Goal: Information Seeking & Learning: Find specific fact

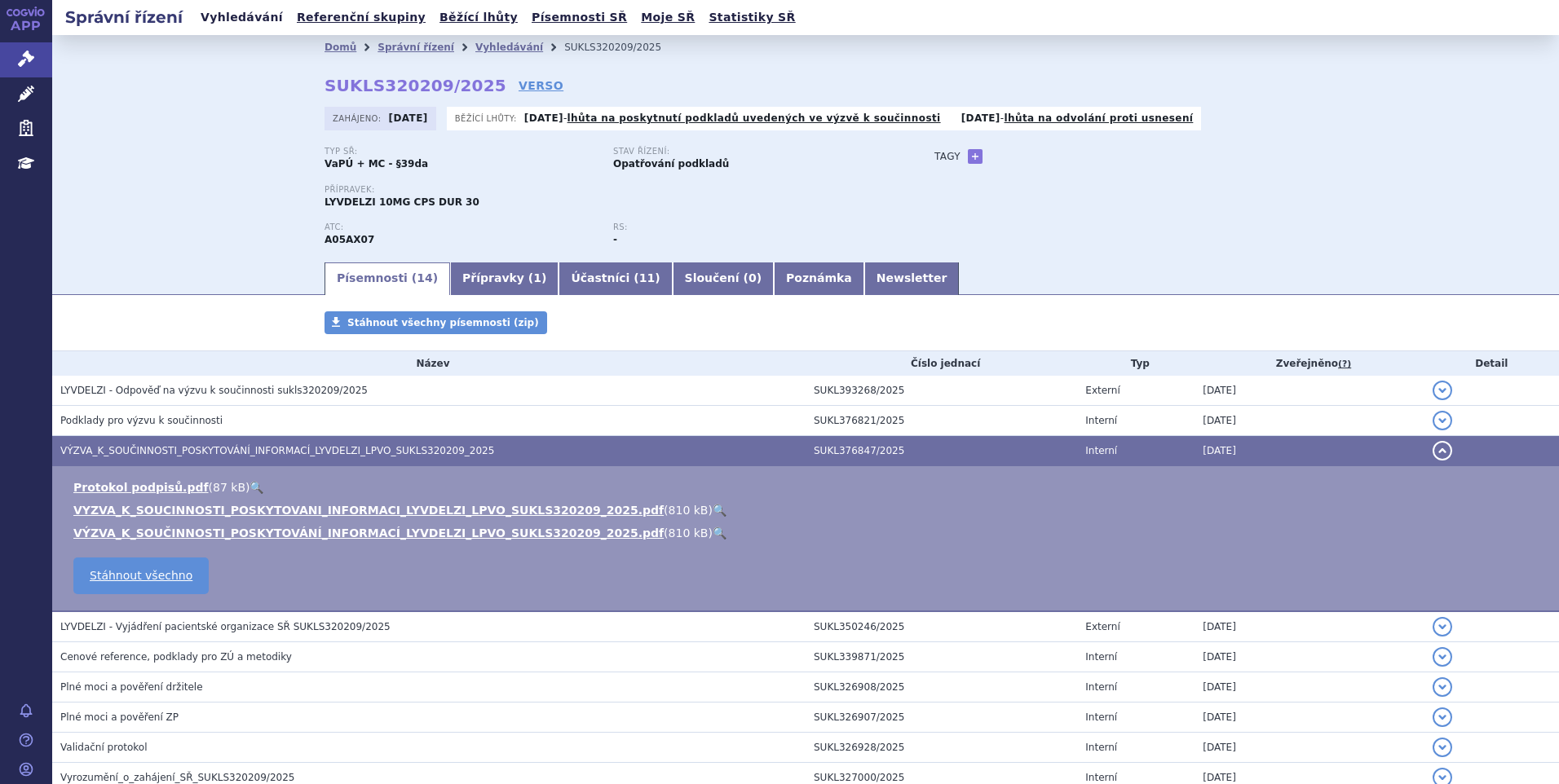
click at [226, 20] on link "Vyhledávání" at bounding box center [242, 17] width 92 height 22
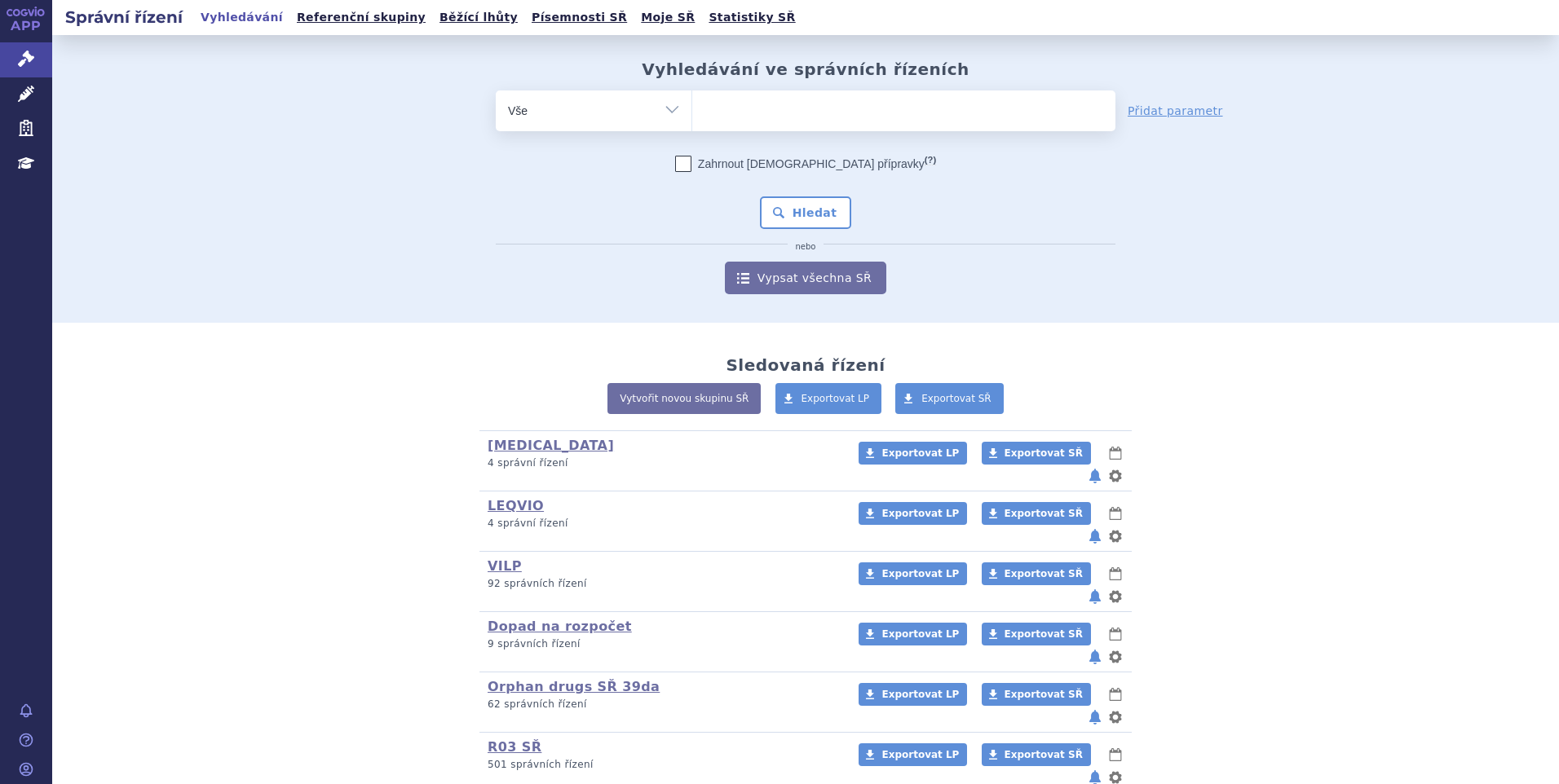
drag, startPoint x: 0, startPoint y: 0, endPoint x: 746, endPoint y: 113, distance: 754.5
click at [747, 113] on ul at bounding box center [904, 107] width 423 height 35
click at [692, 113] on select at bounding box center [692, 110] width 1 height 41
paste input "SUKLS65523/2024"
type input "SUKLS65523/2024"
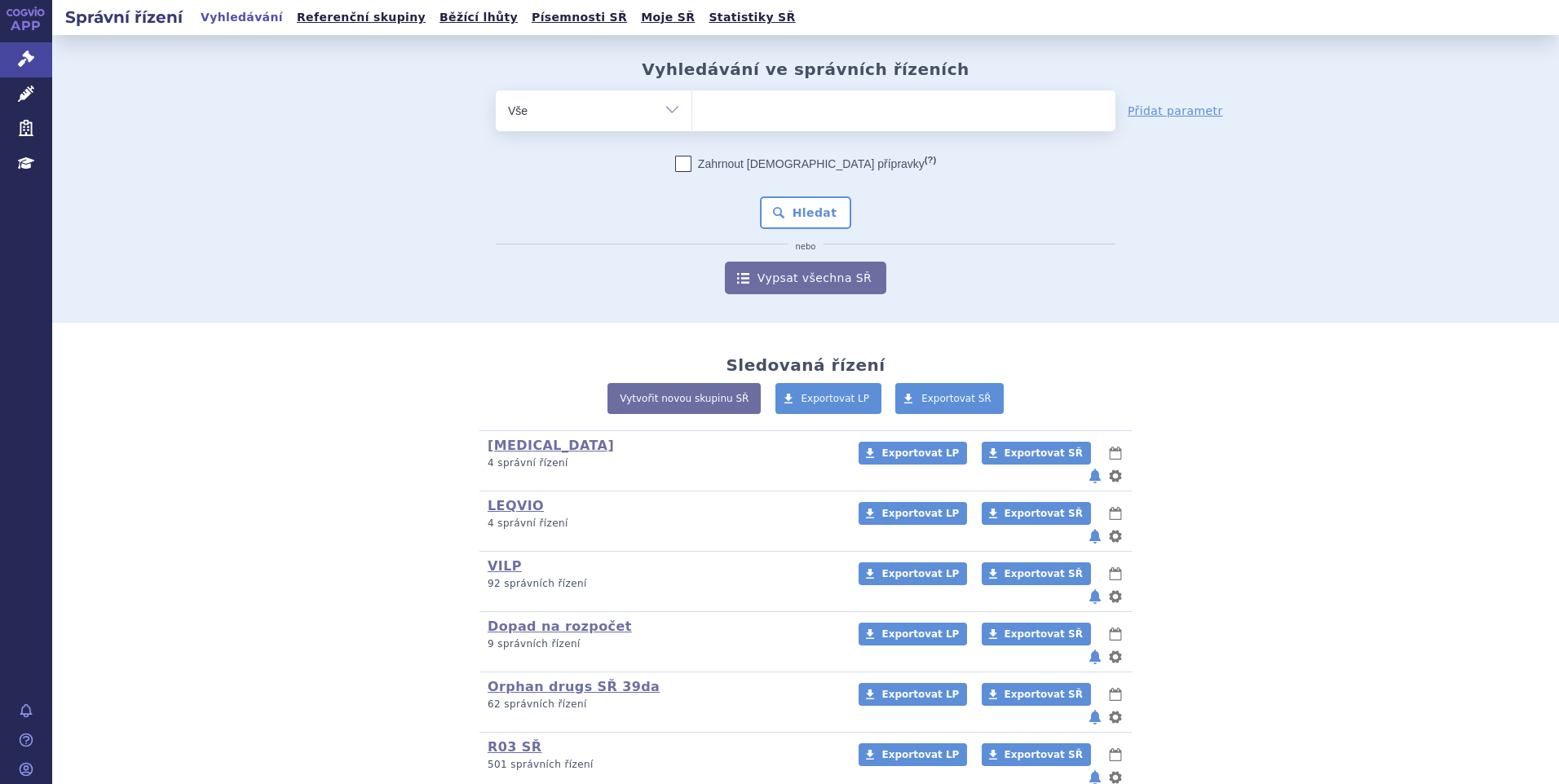
select select "SUKLS65523/2024"
click at [782, 217] on button "Hledat" at bounding box center [806, 213] width 92 height 33
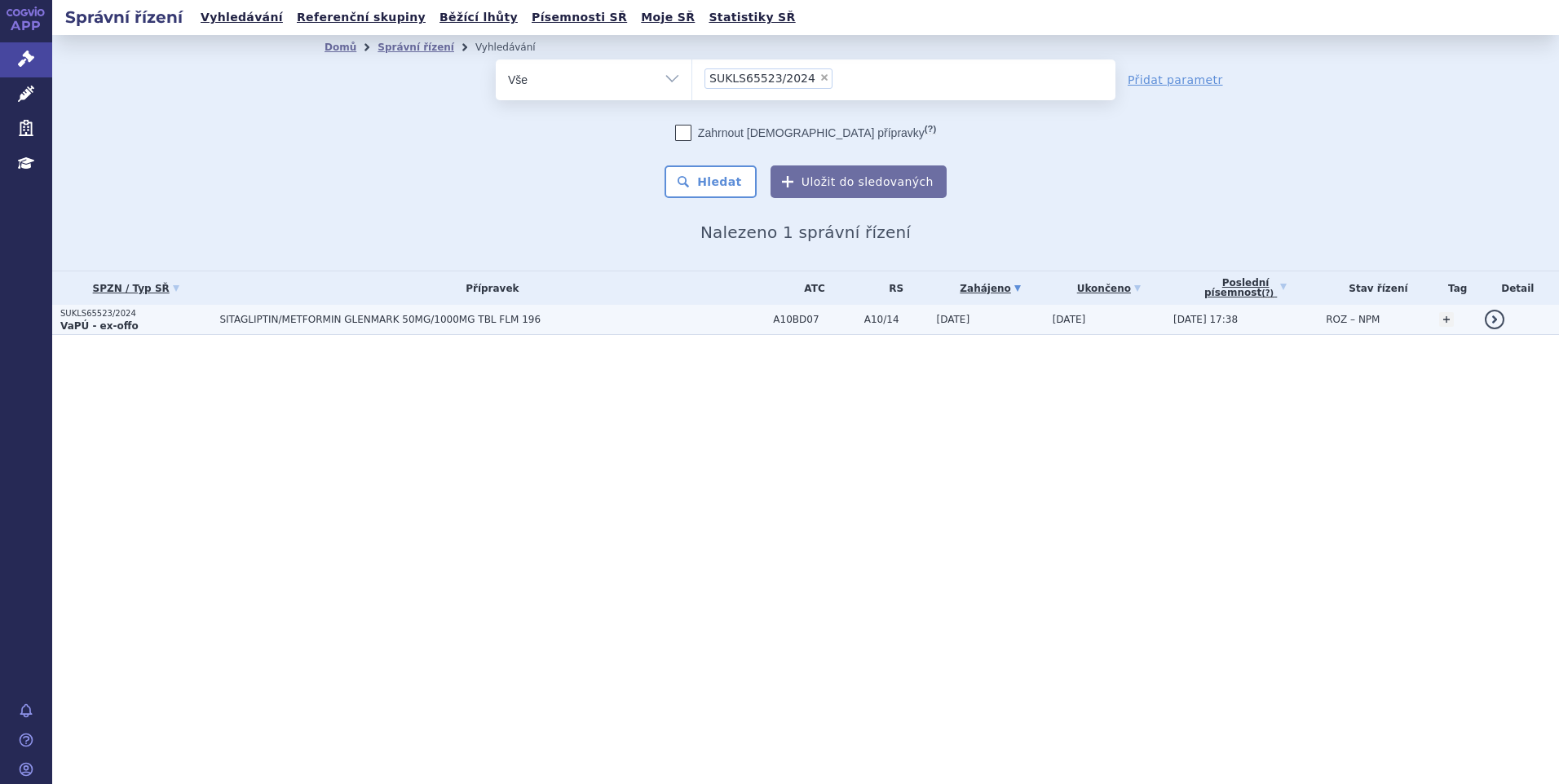
click at [334, 327] on td "SITAGLIPTIN/METFORMIN GLENMARK 50MG/1000MG TBL FLM 196" at bounding box center [488, 320] width 554 height 30
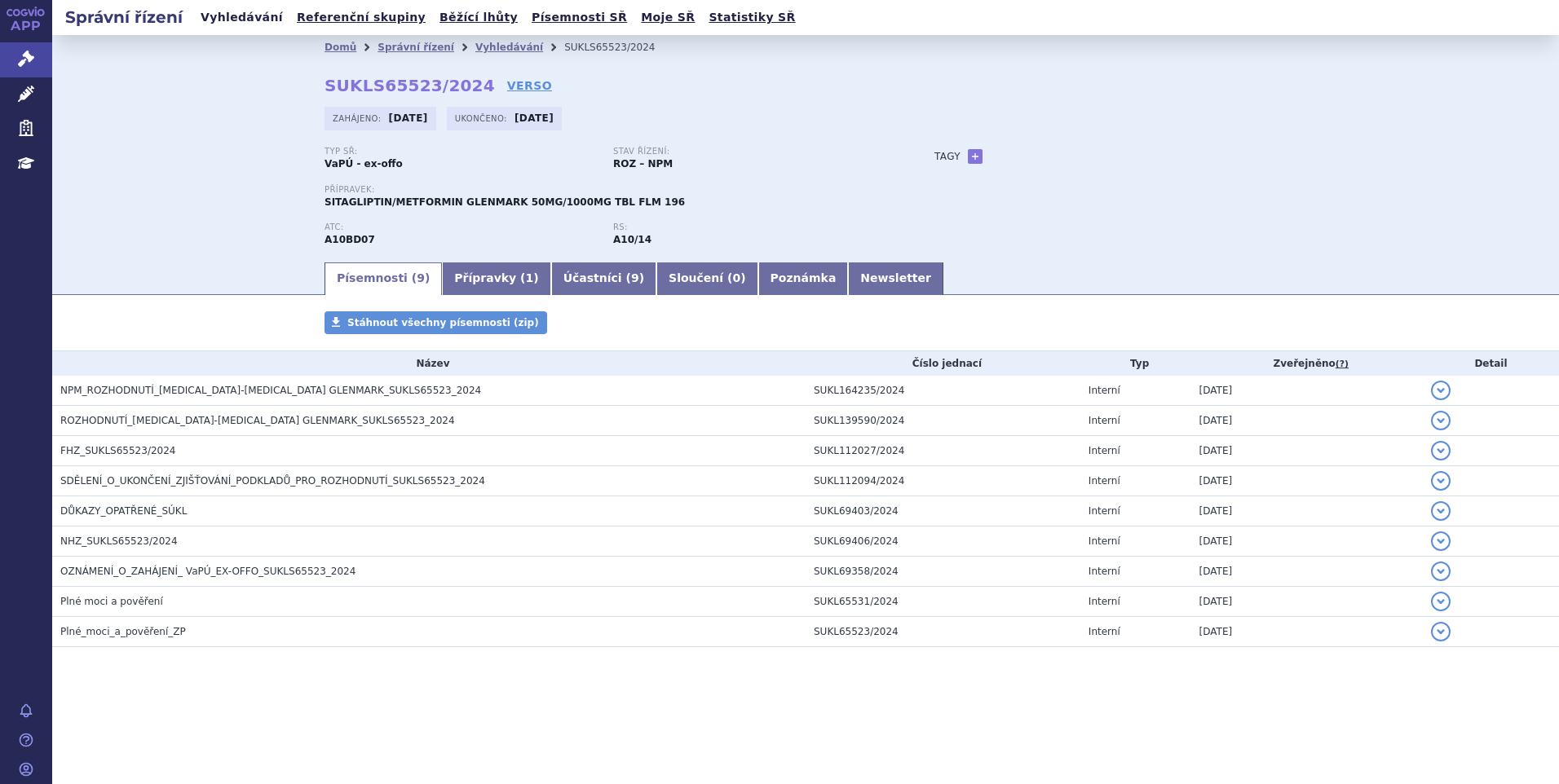
click at [263, 13] on link "Vyhledávání" at bounding box center [242, 17] width 92 height 22
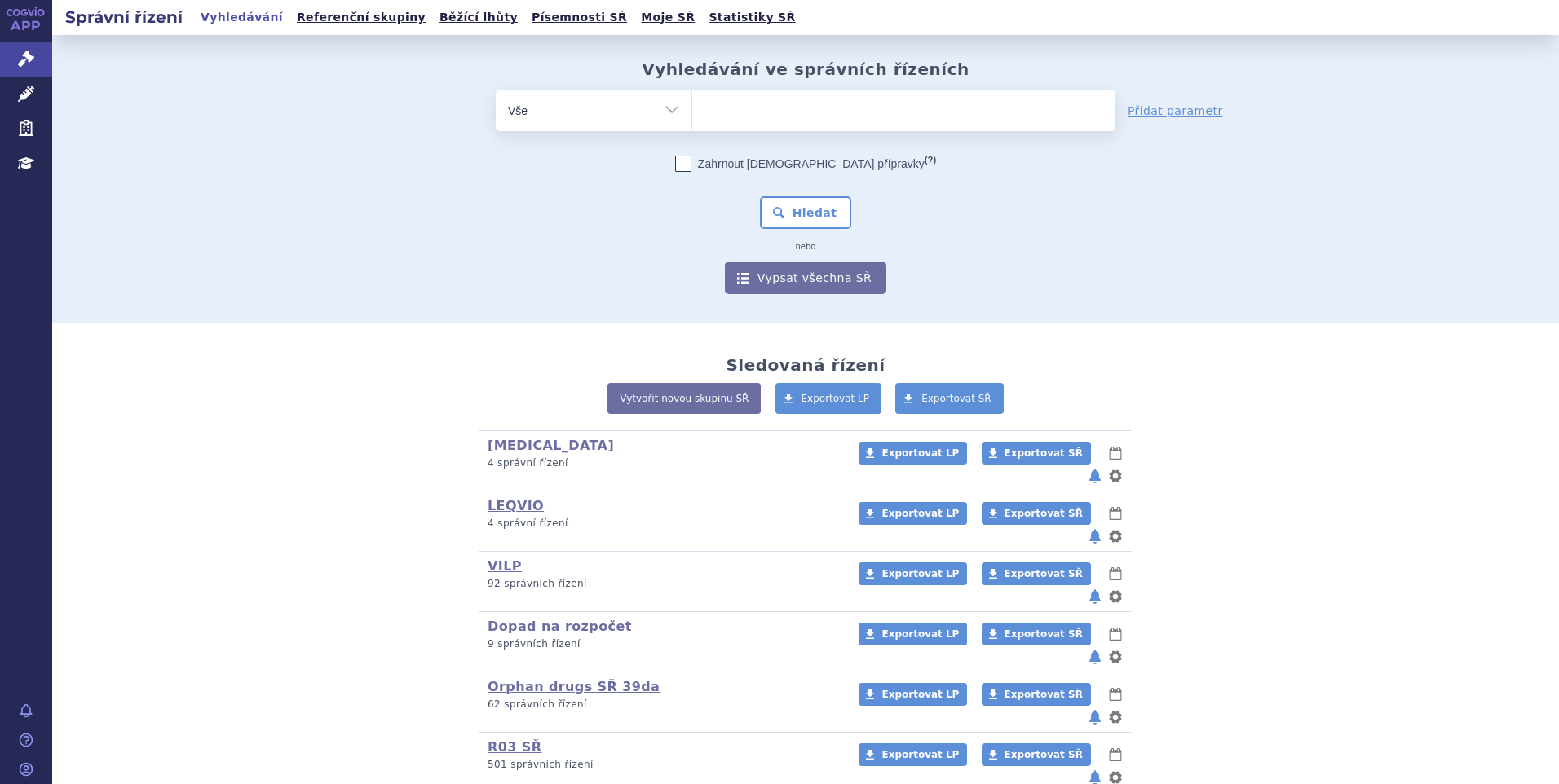
type input "SUKLS238671/2025"
select select "SUKLS238671/2025"
click at [776, 204] on button "Hledat" at bounding box center [806, 213] width 92 height 33
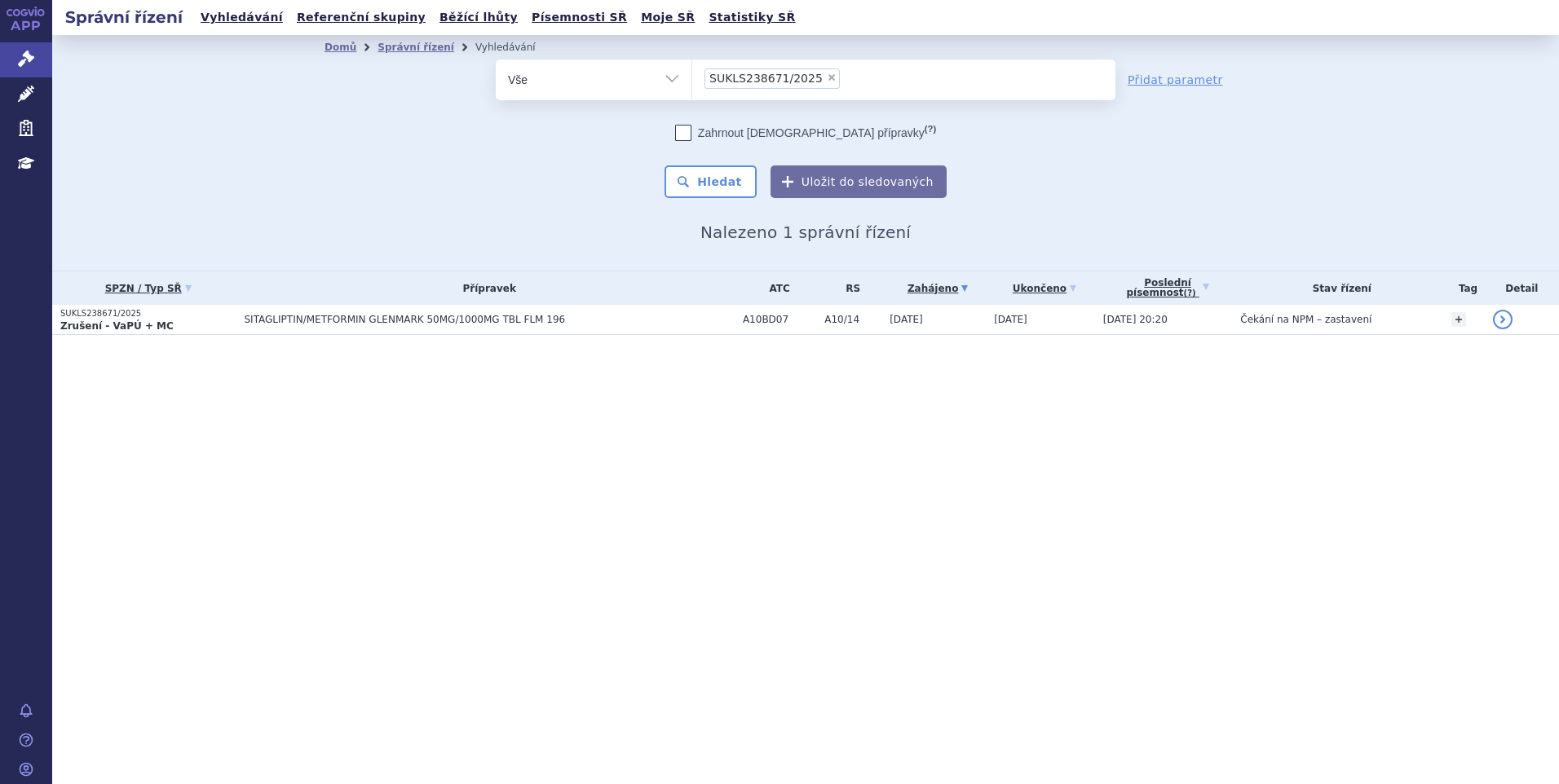
click at [287, 315] on span "SITAGLIPTIN/METFORMIN GLENMARK 50MG/1000MG TBL FLM 196" at bounding box center [448, 319] width 408 height 11
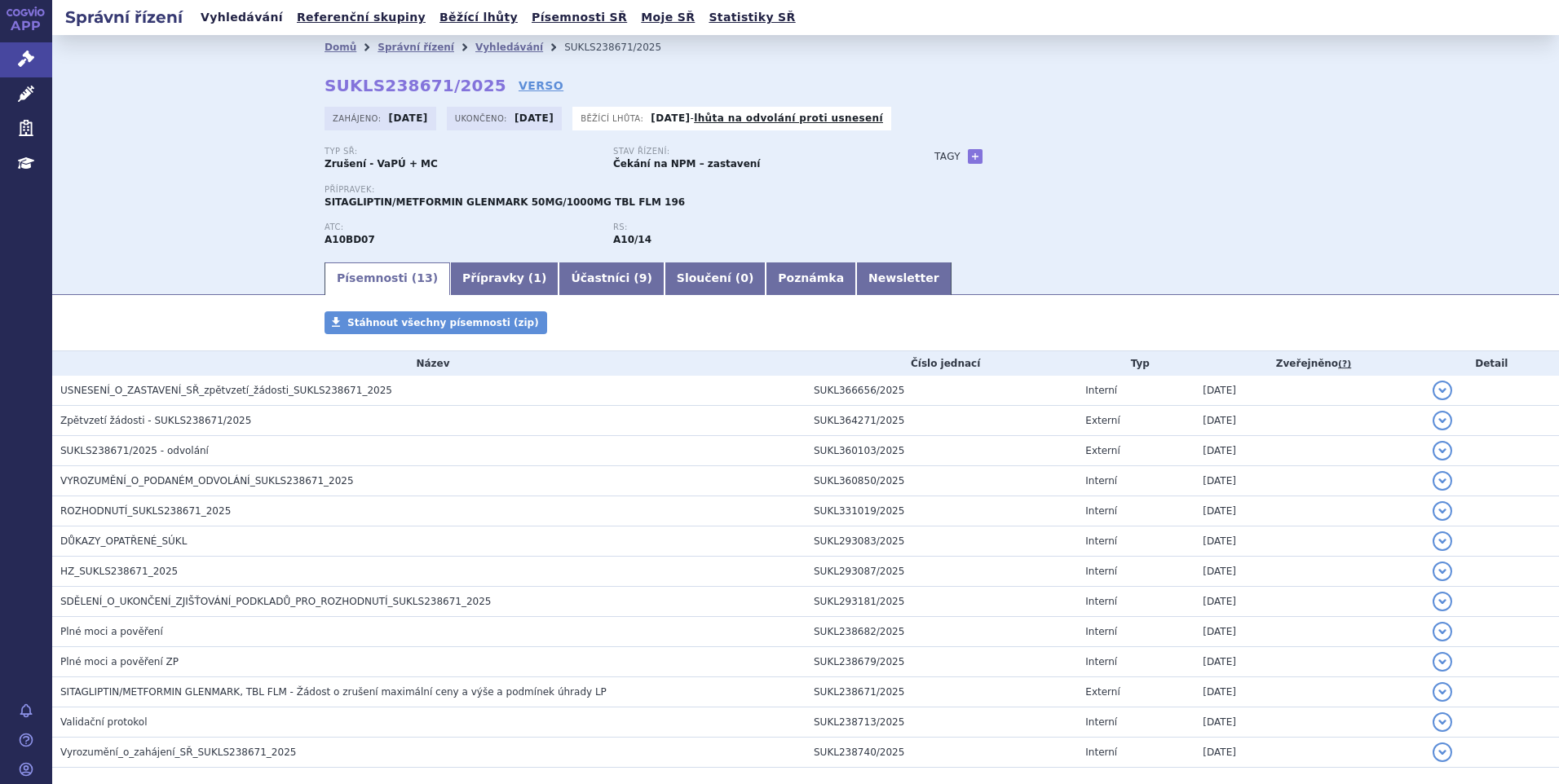
click at [236, 12] on link "Vyhledávání" at bounding box center [242, 17] width 92 height 22
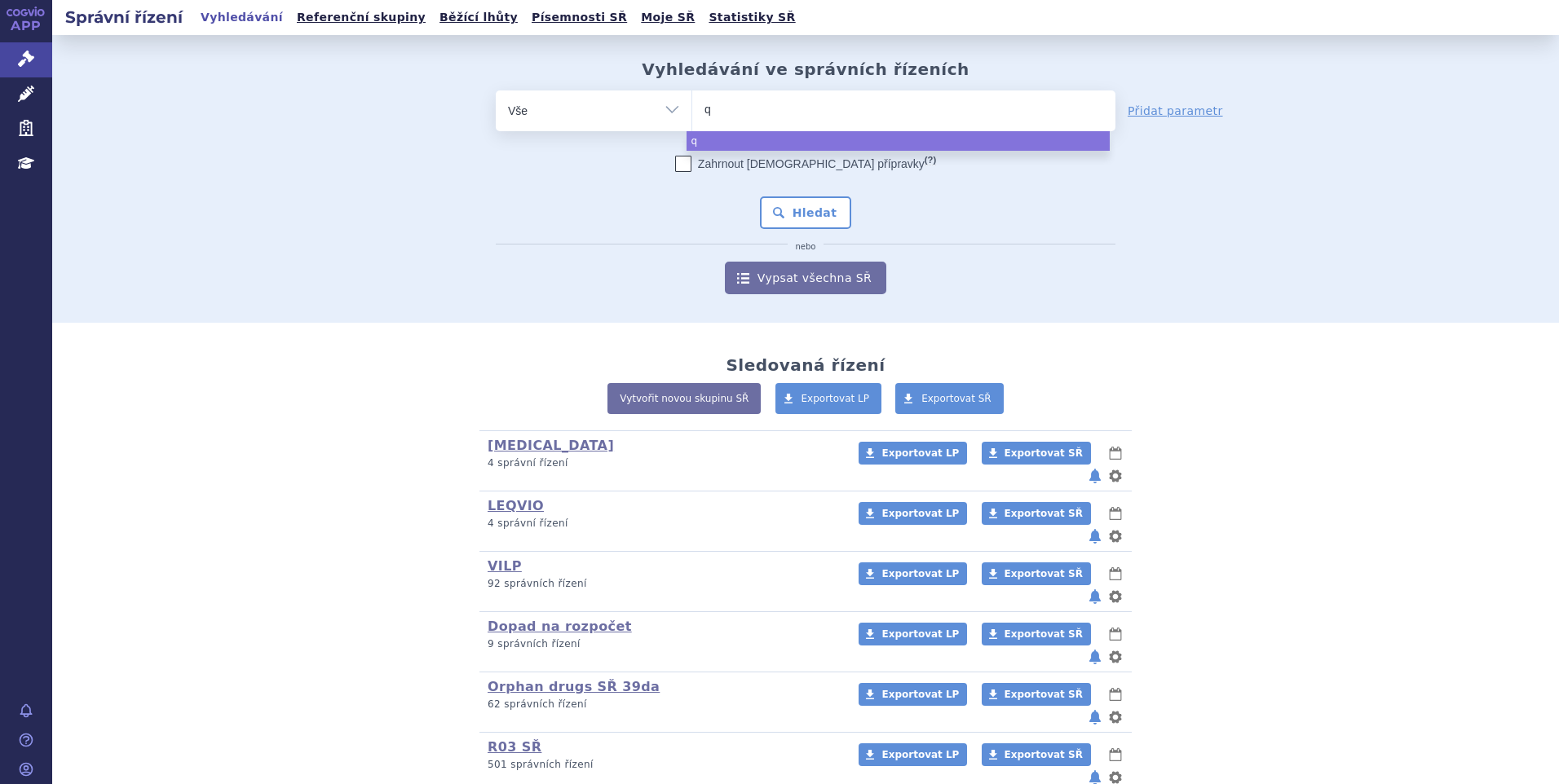
type input "qi"
type input "qin"
type input "qinl"
type input "qinloc"
type input "[MEDICAL_DATA]"
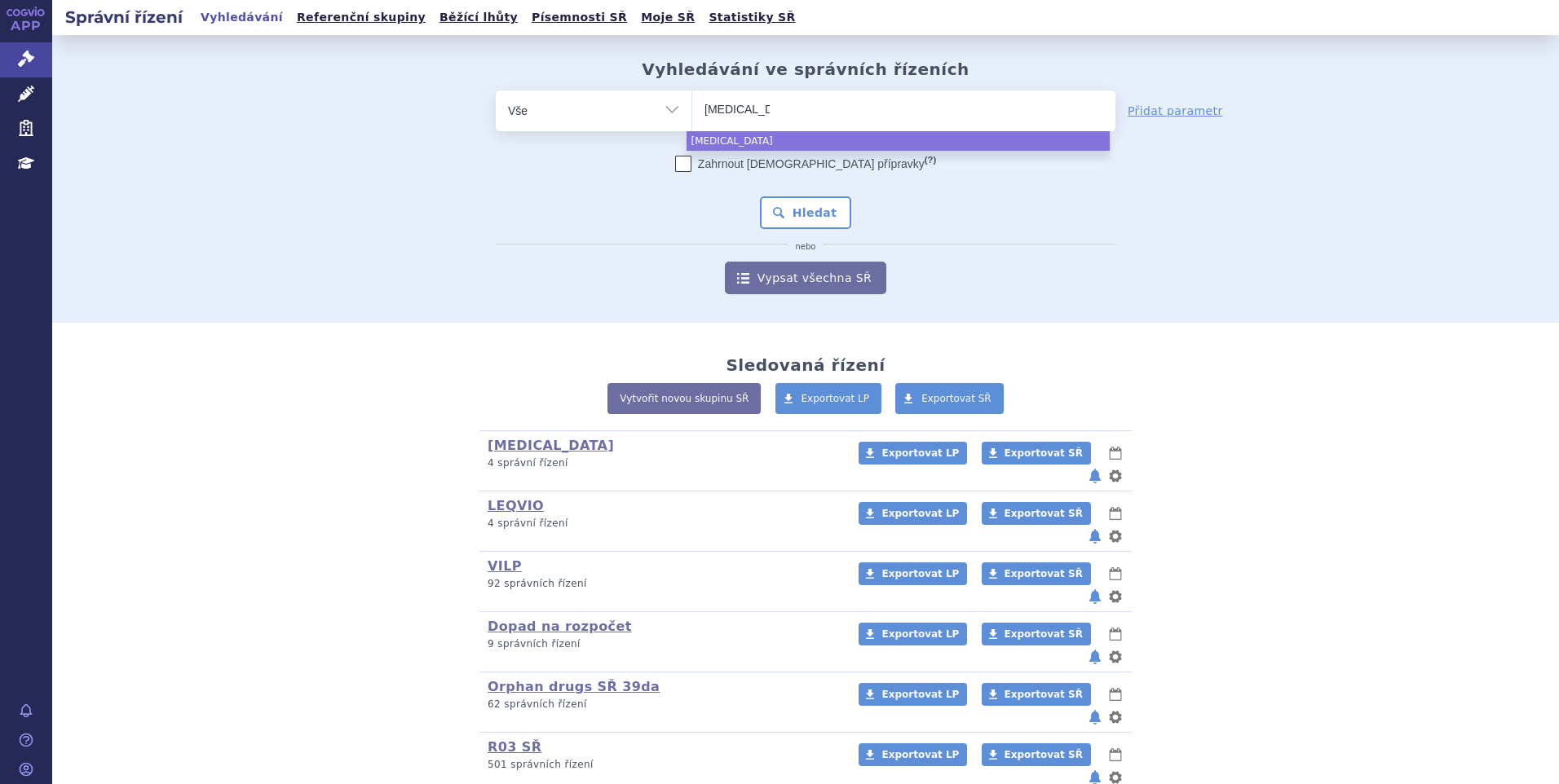
select select "[MEDICAL_DATA]"
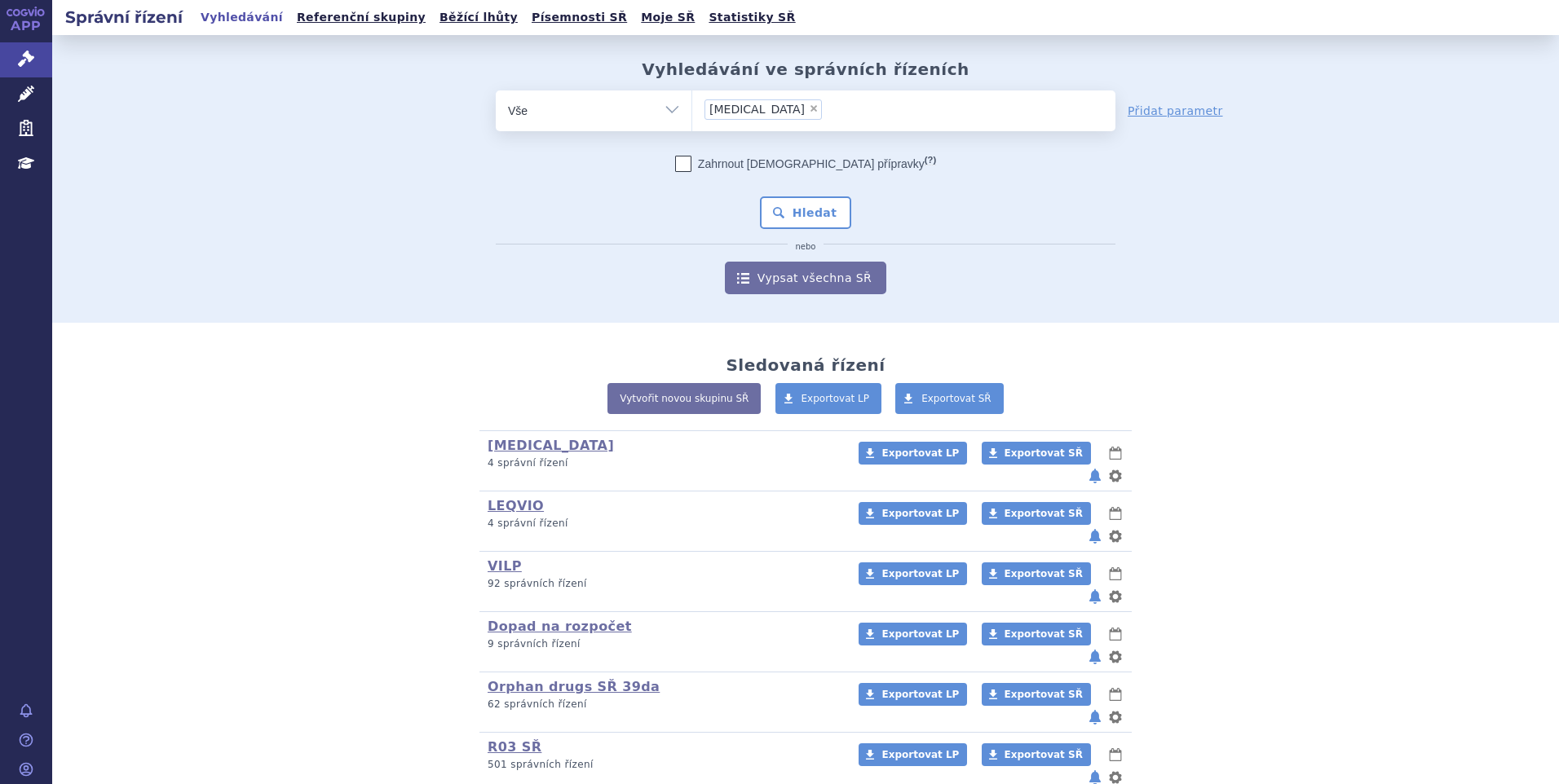
drag, startPoint x: 783, startPoint y: 217, endPoint x: 774, endPoint y: 232, distance: 17.5
click at [780, 224] on button "Hledat" at bounding box center [806, 213] width 92 height 33
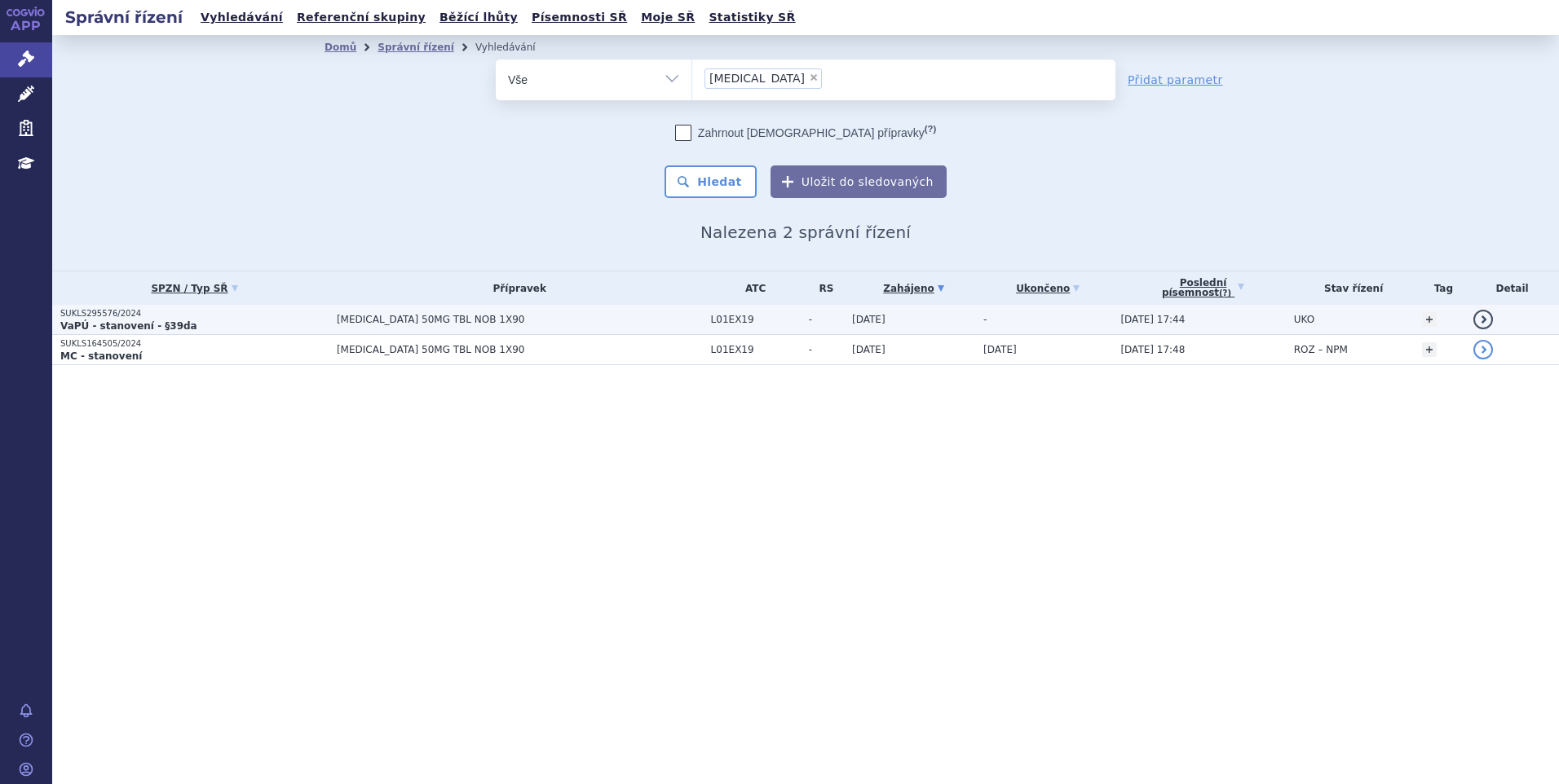
click at [253, 328] on p "VaPÚ - stanovení - §39da" at bounding box center [195, 326] width 269 height 13
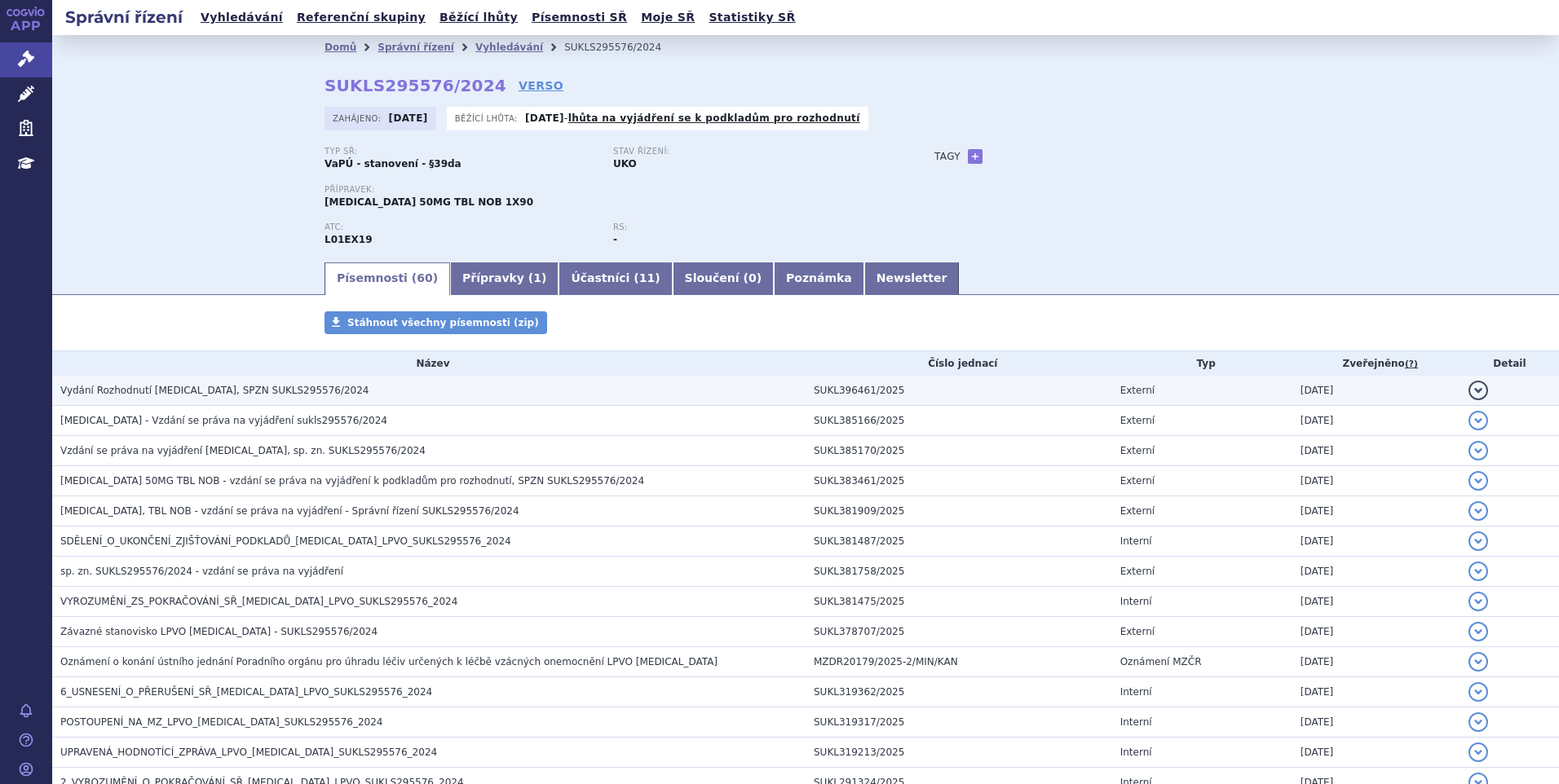
click at [245, 381] on td "Vydání Rozhodnutí QINLOCK, SPZN SUKLS295576/2024" at bounding box center [429, 391] width 754 height 30
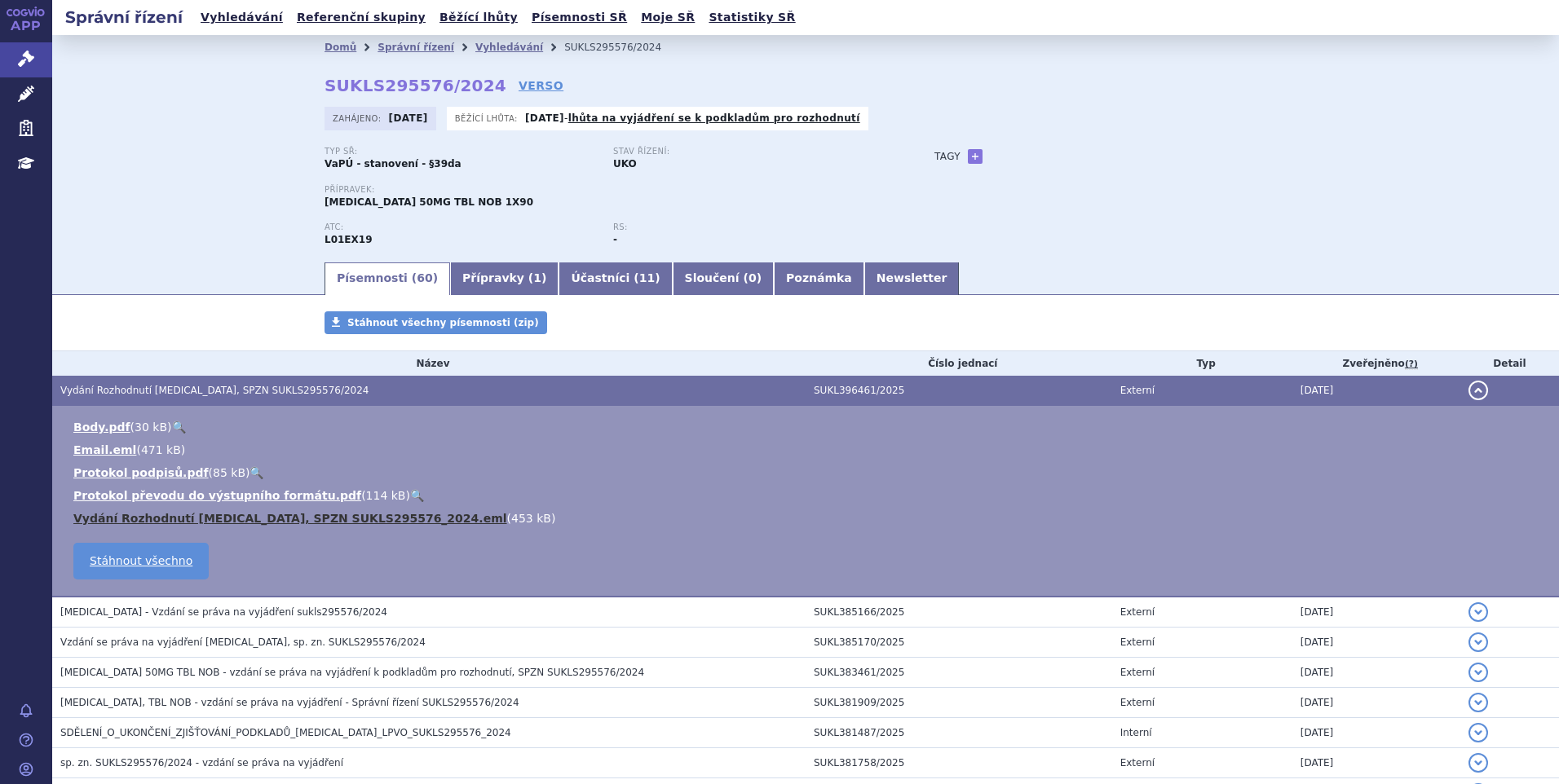
click at [367, 522] on link "Vydání Rozhodnutí QINLOCK, SPZN SUKLS295576_2024.eml" at bounding box center [290, 518] width 434 height 13
click at [232, 22] on link "Vyhledávání" at bounding box center [242, 17] width 92 height 22
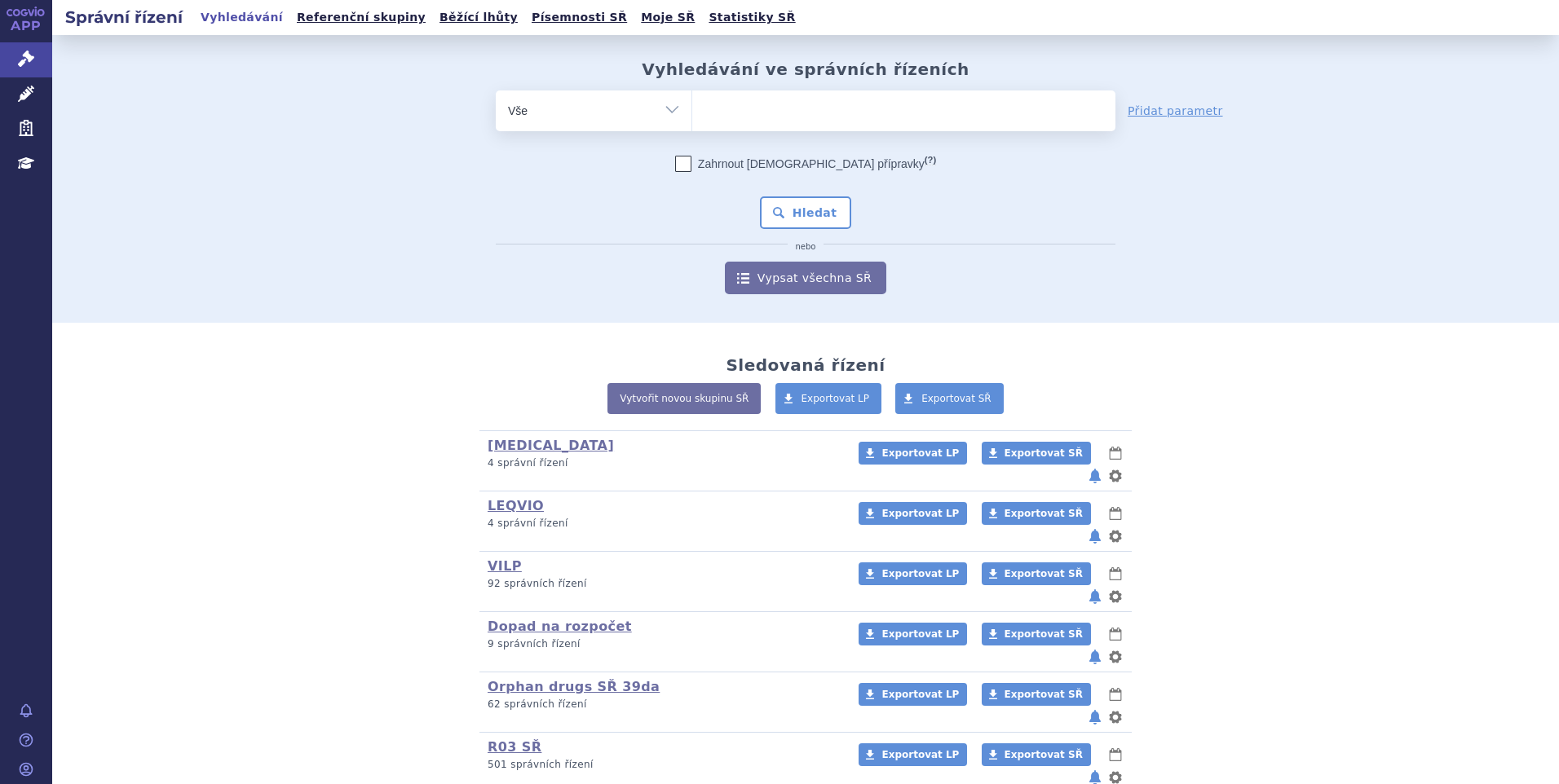
drag, startPoint x: 0, startPoint y: 0, endPoint x: 756, endPoint y: 118, distance: 765.2
click at [756, 118] on ul at bounding box center [904, 107] width 423 height 35
click at [692, 118] on select at bounding box center [692, 110] width 1 height 41
paste input "SUKLS392079/2025"
type input "SUKLS392079/2025"
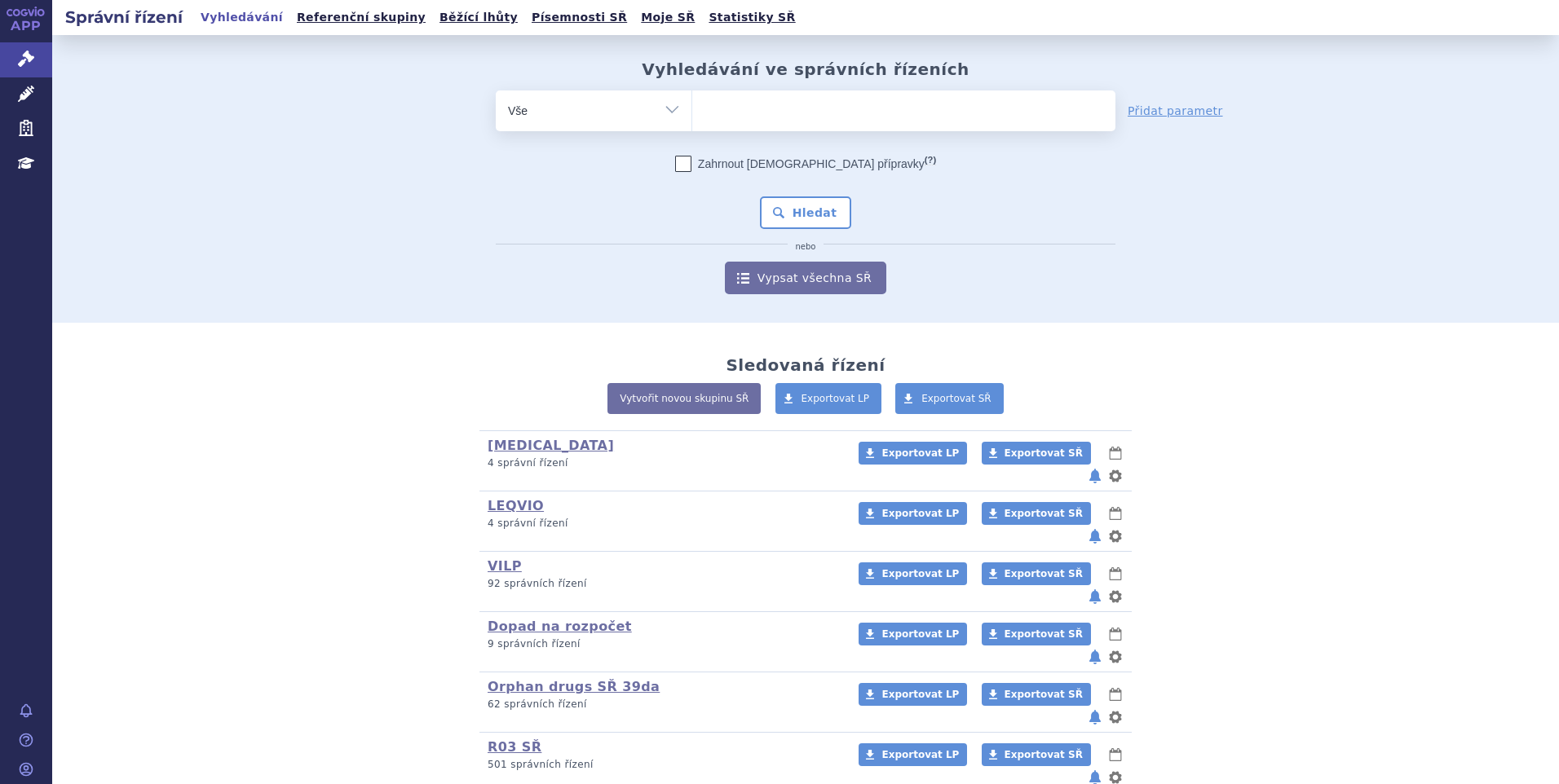
select select "SUKLS392079/2025"
click at [784, 206] on button "Hledat" at bounding box center [806, 213] width 92 height 33
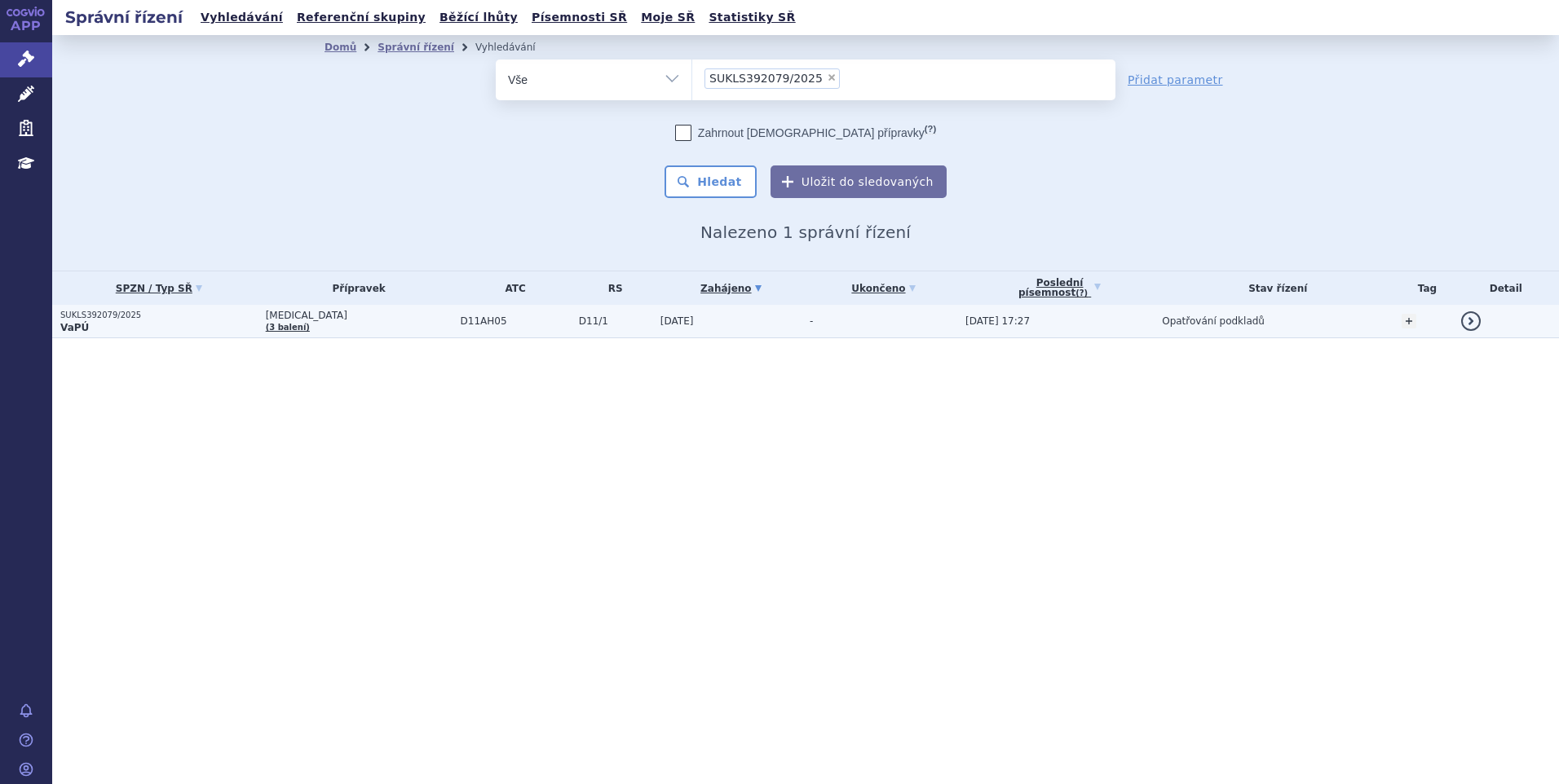
click at [218, 310] on p "SUKLS392079/2025" at bounding box center [159, 315] width 198 height 11
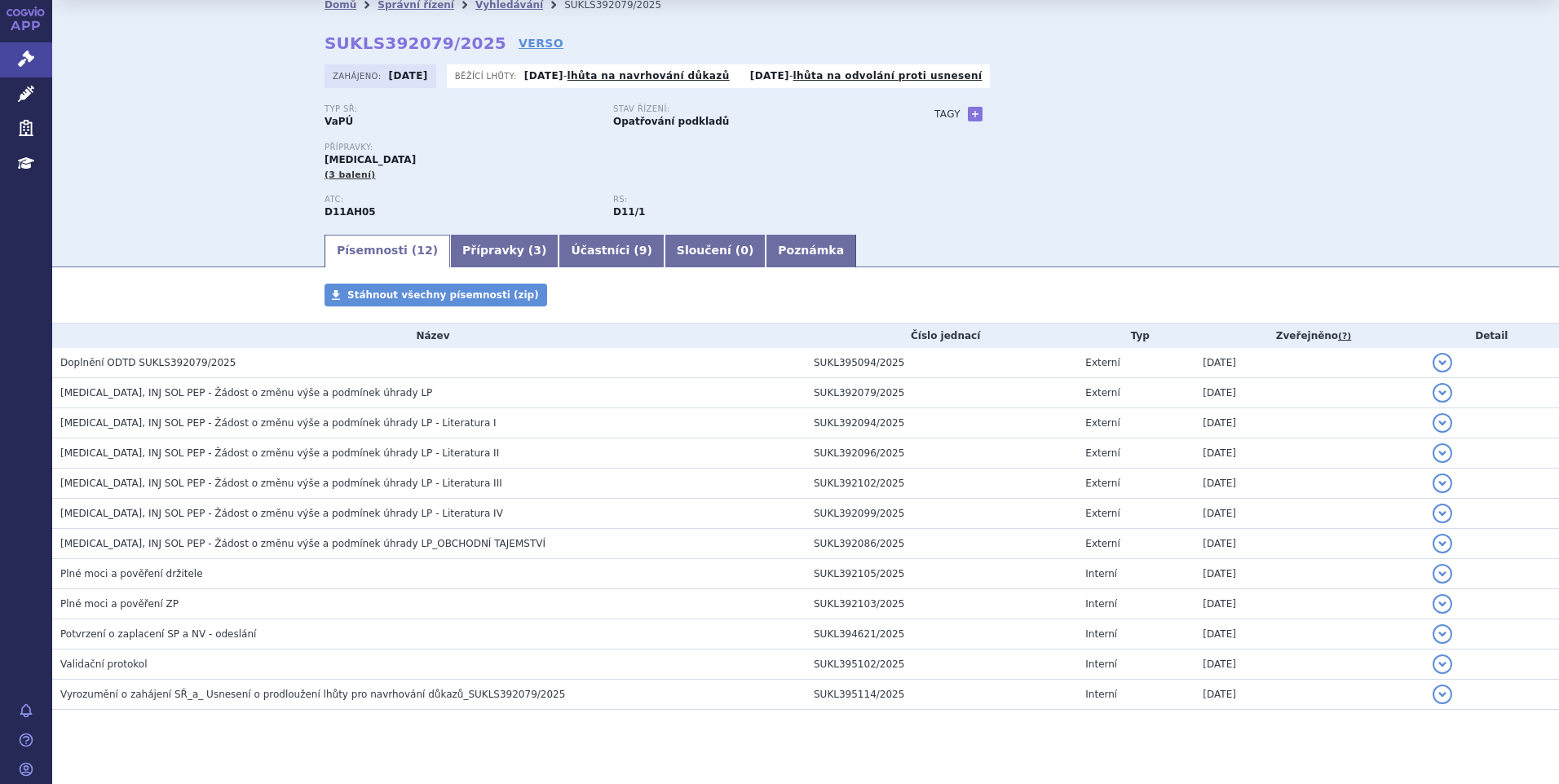
scroll to position [66, 0]
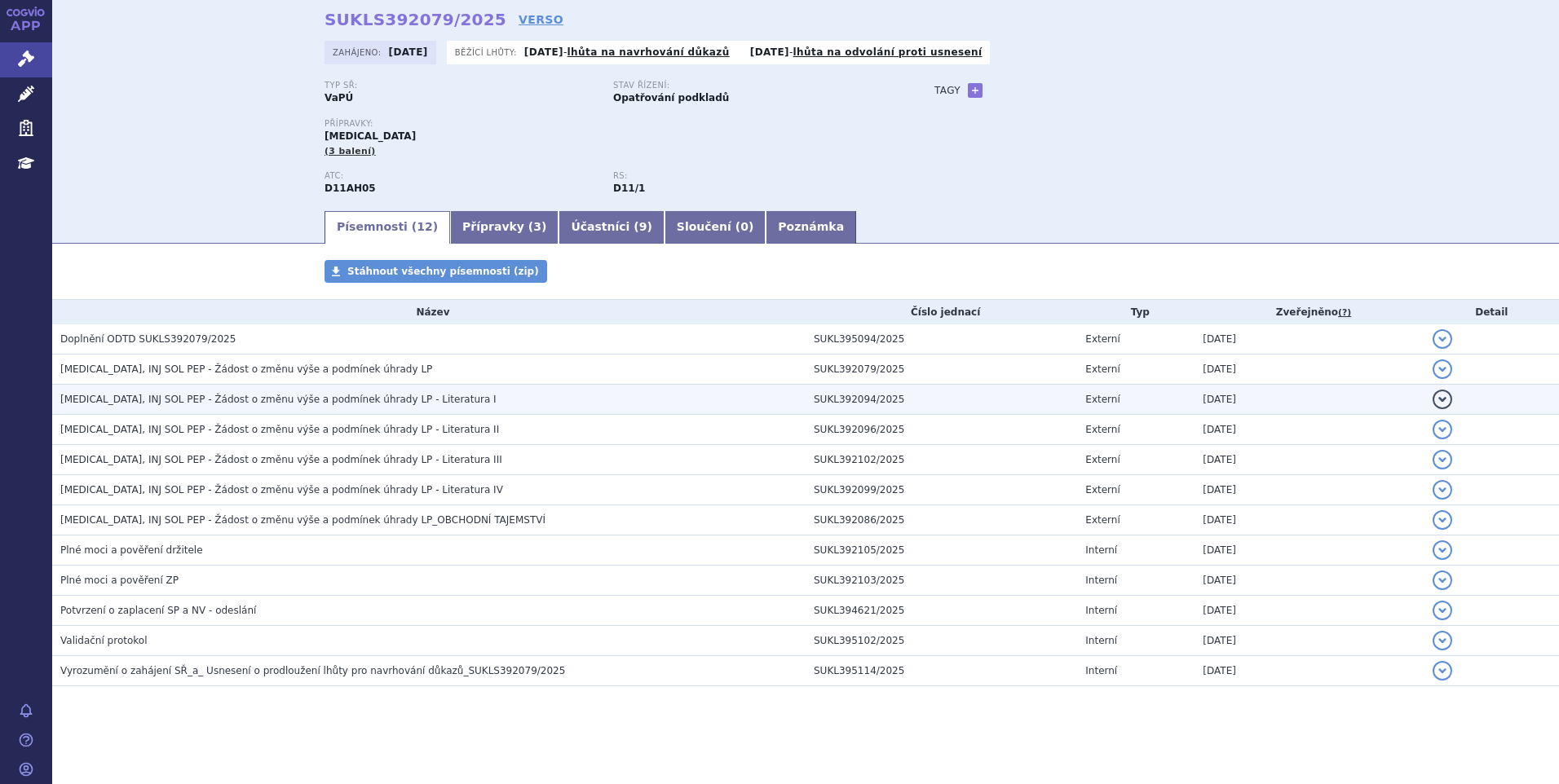
click at [214, 397] on span "[MEDICAL_DATA], INJ SOL PEP - Žádost o změnu výše a podmínek úhrady LP - Litera…" at bounding box center [278, 399] width 436 height 11
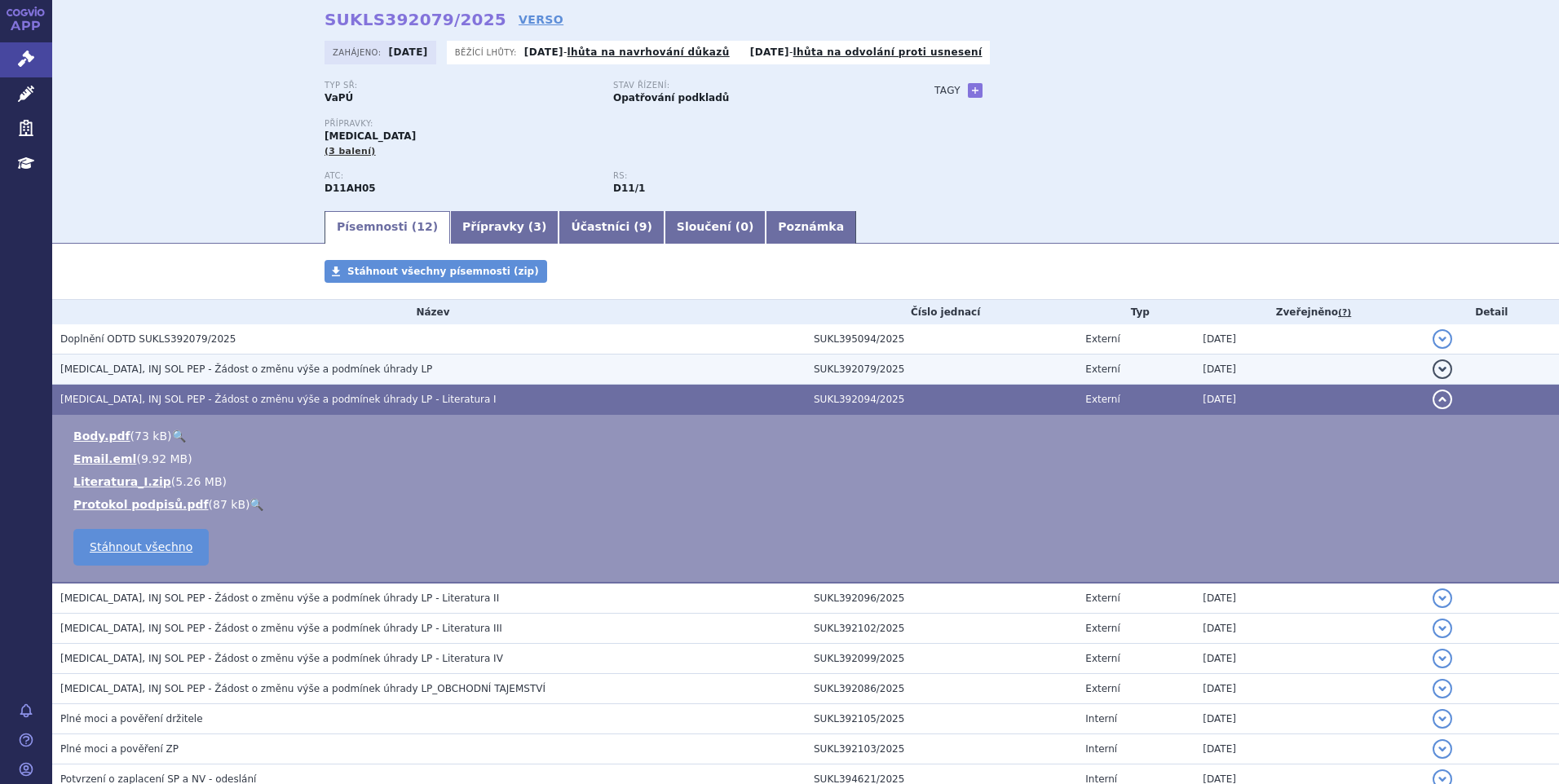
click at [217, 375] on span "[MEDICAL_DATA], INJ SOL PEP - Žádost o změnu výše a podmínek úhrady LP" at bounding box center [246, 369] width 372 height 11
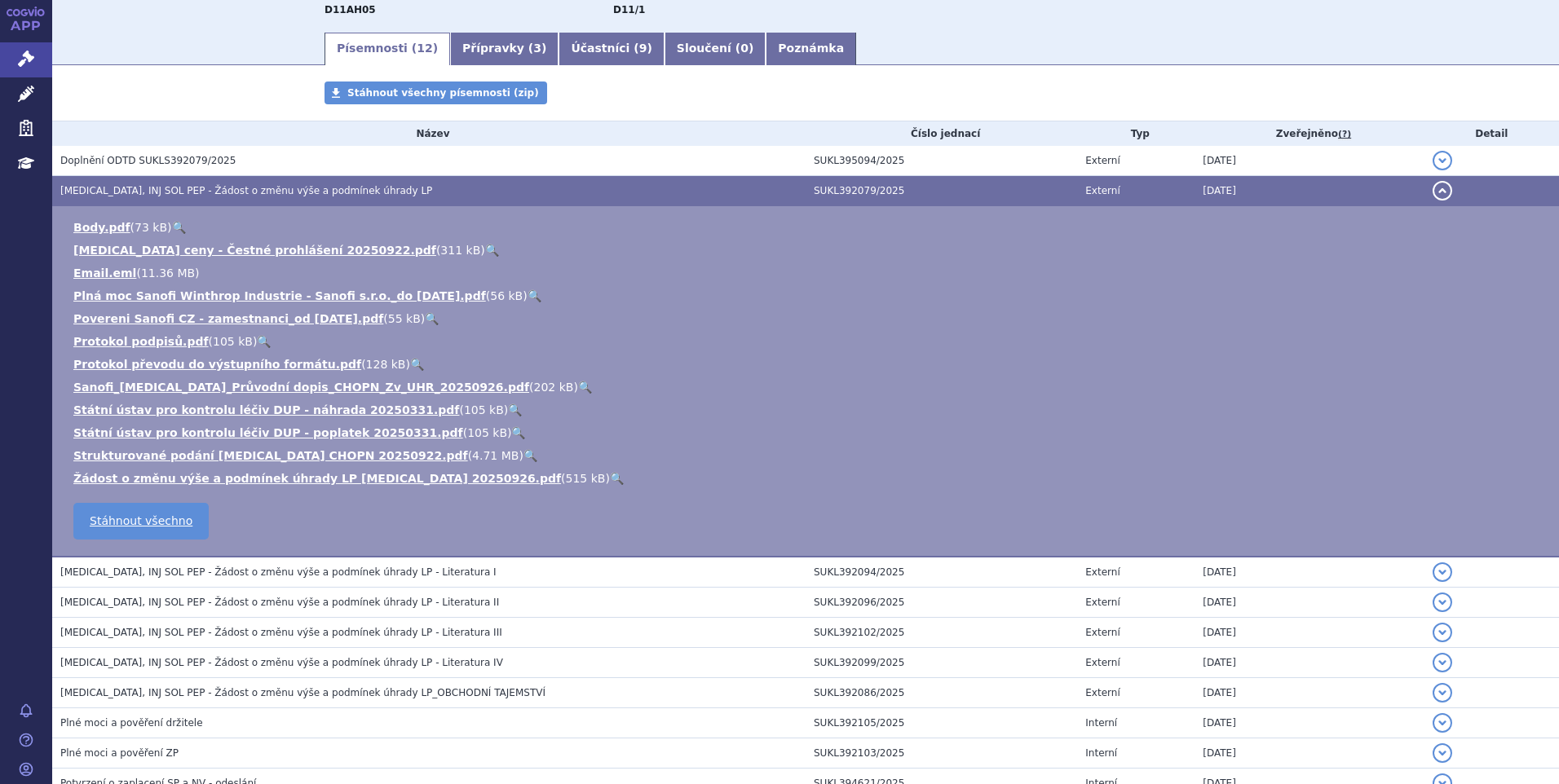
scroll to position [311, 0]
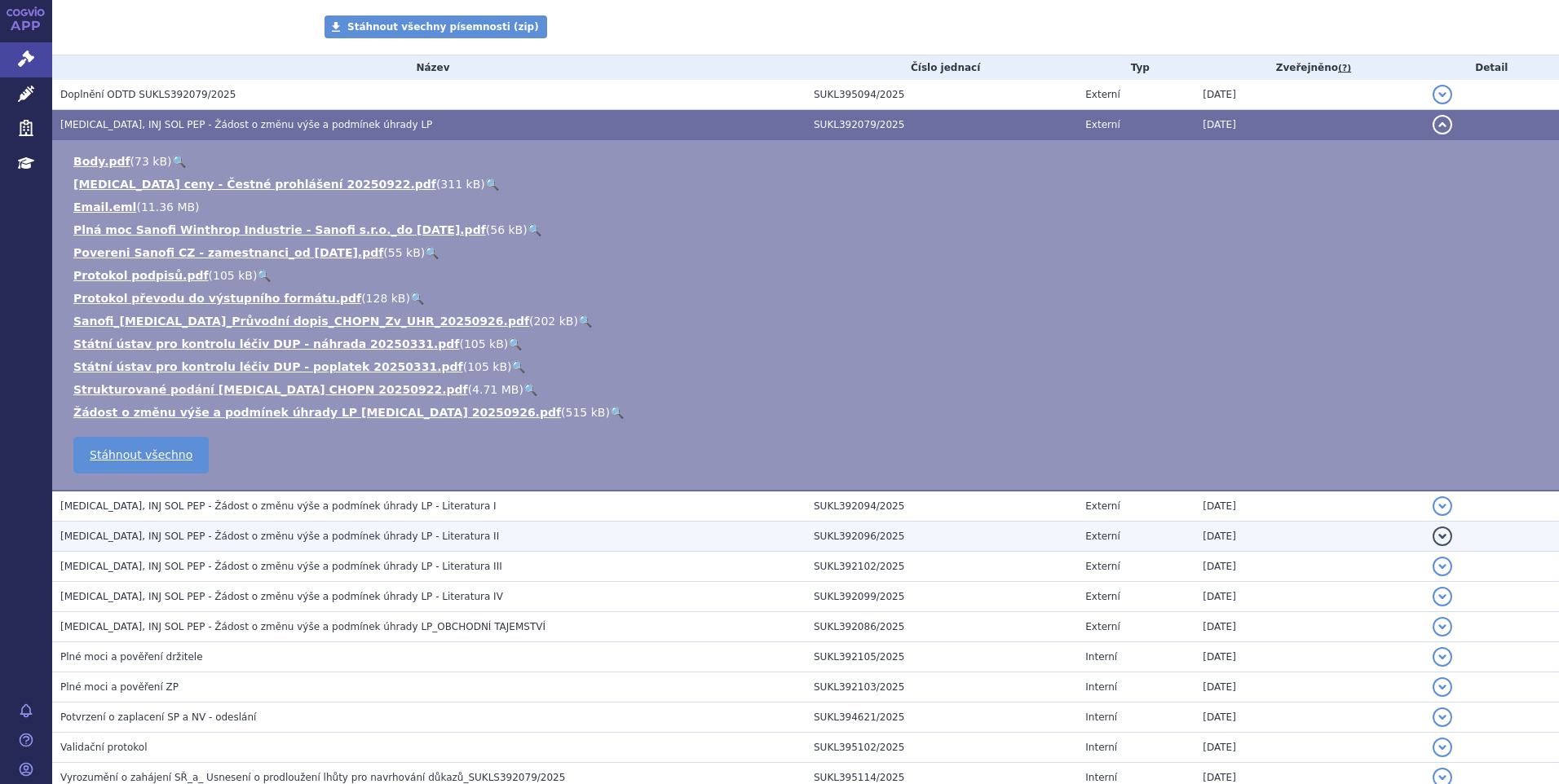
click at [250, 547] on td "[MEDICAL_DATA], INJ SOL PEP - Žádost o změnu výše a podmínek úhrady LP - Litera…" at bounding box center [429, 536] width 754 height 30
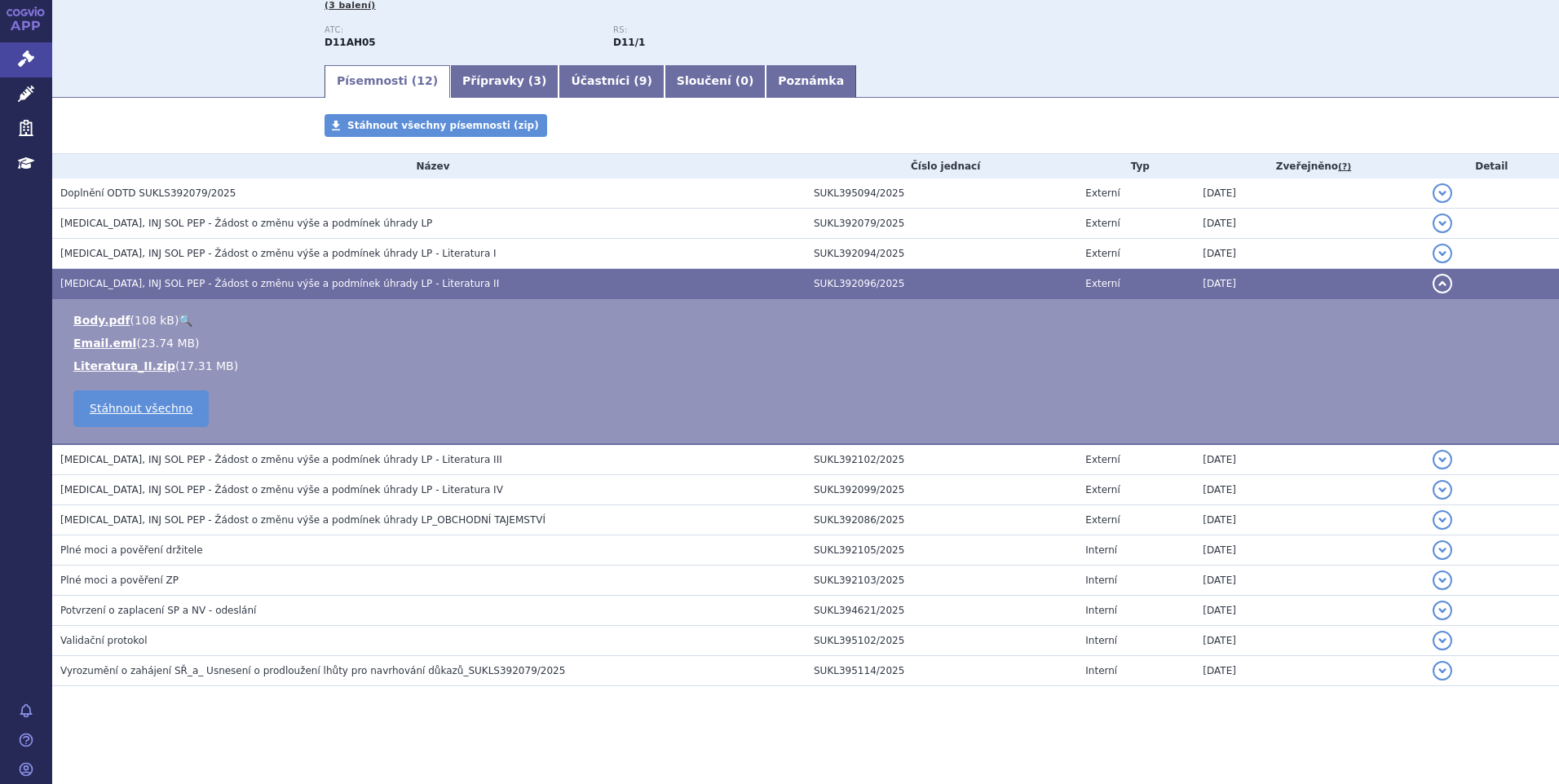
scroll to position [212, 0]
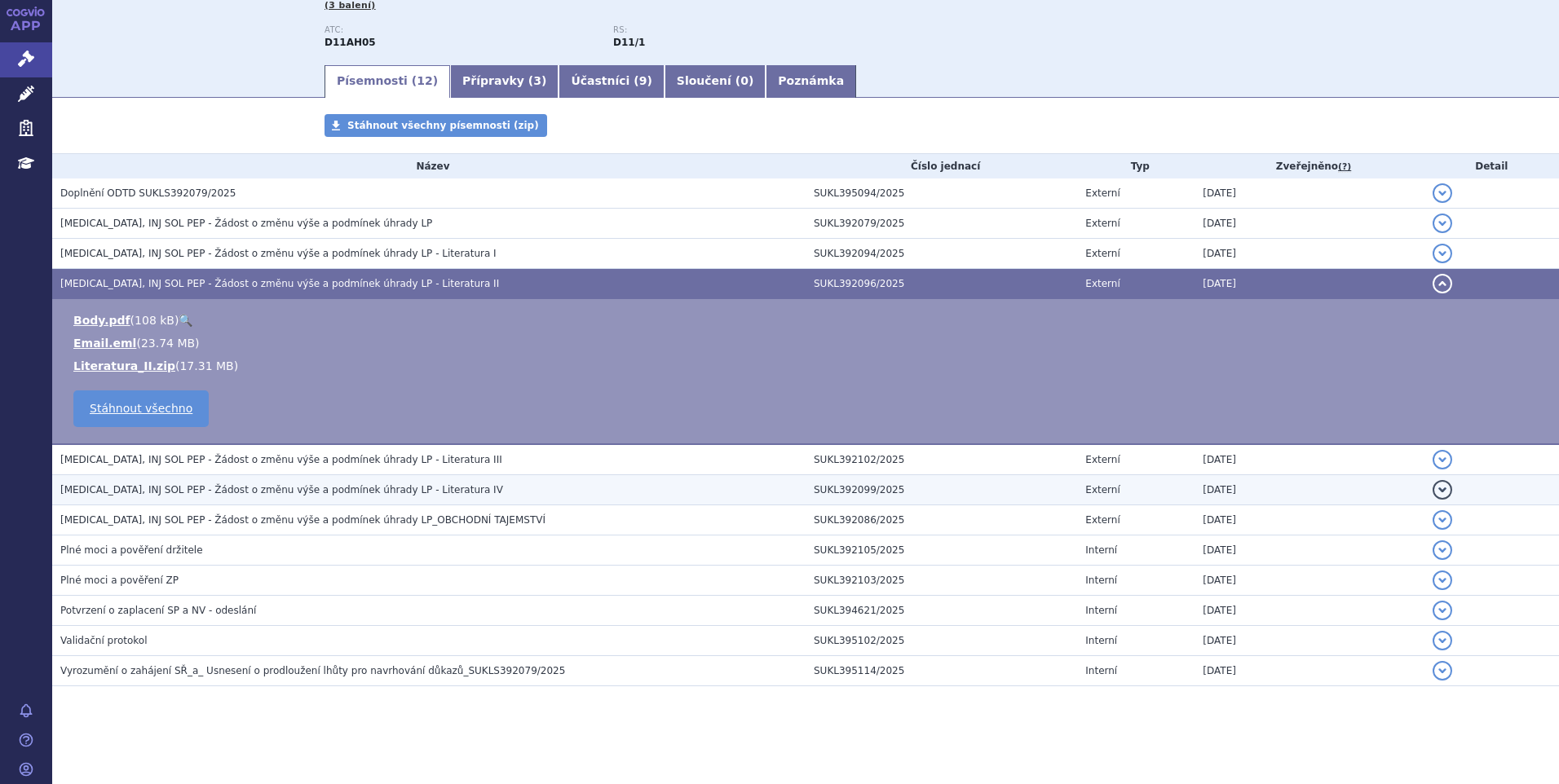
click at [262, 476] on td "[MEDICAL_DATA], INJ SOL PEP - Žádost o změnu výše a podmínek úhrady LP - Litera…" at bounding box center [429, 490] width 754 height 30
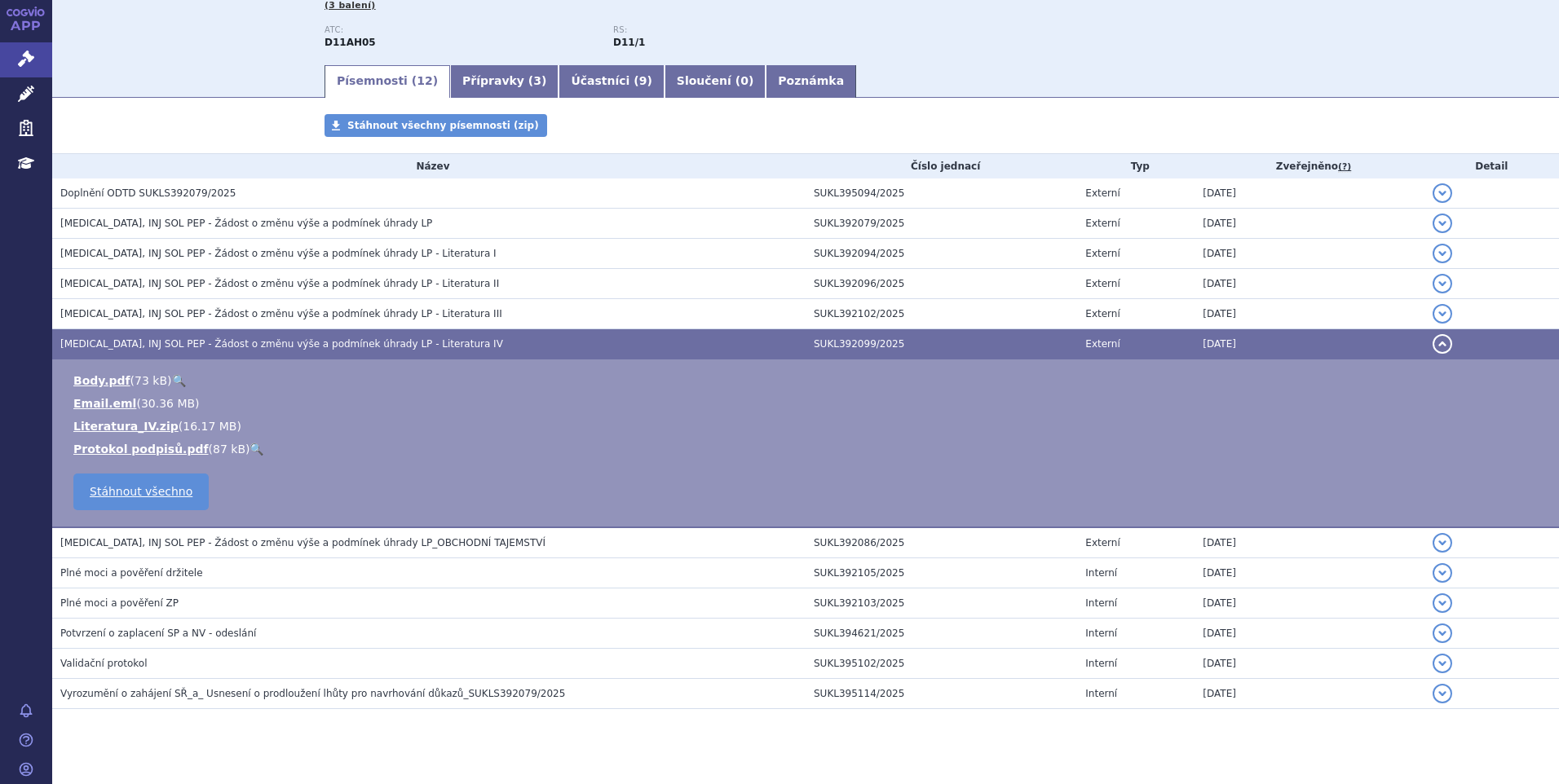
scroll to position [235, 0]
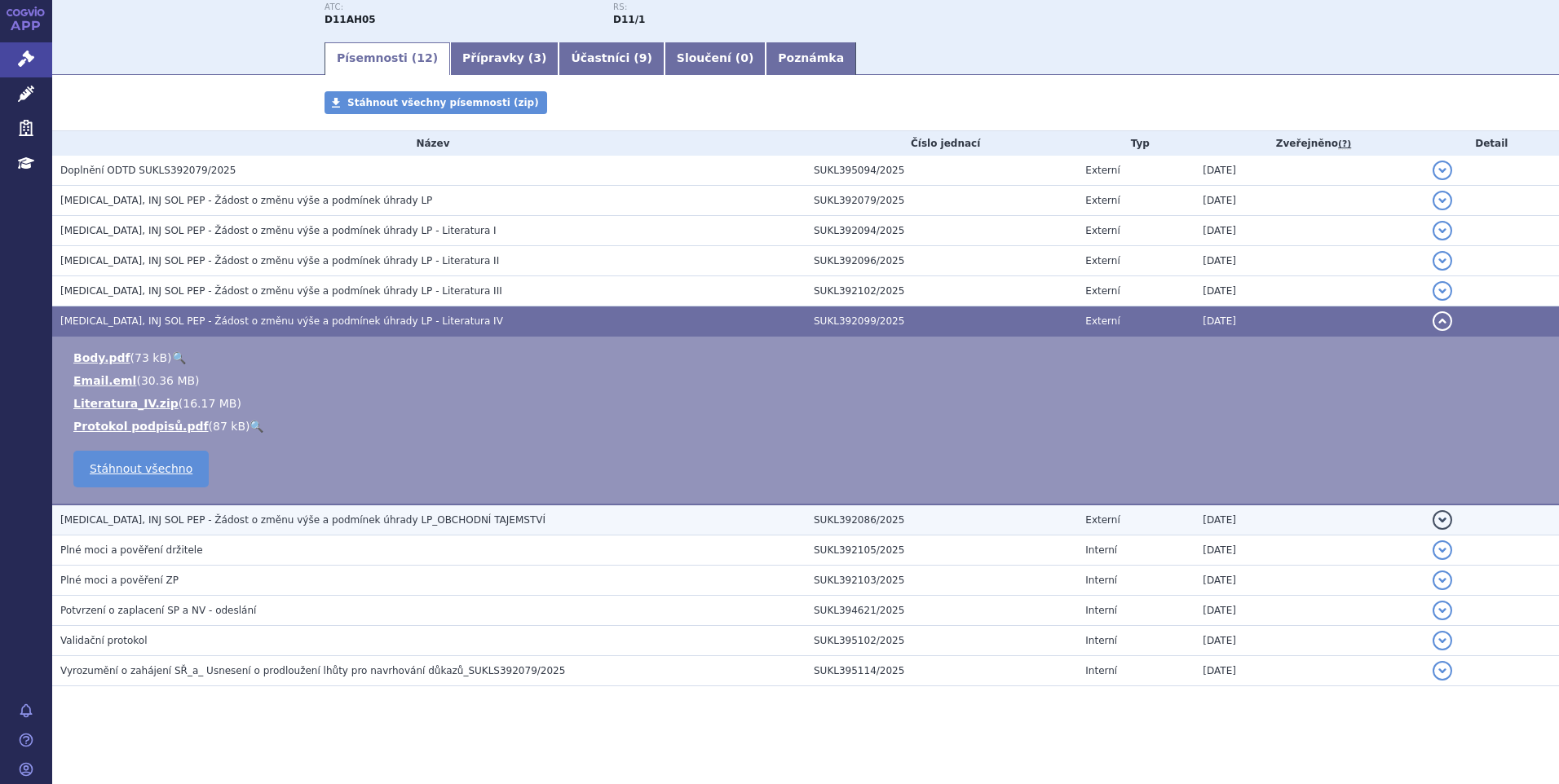
click at [275, 523] on span "[MEDICAL_DATA], INJ SOL PEP - Žádost o změnu výše a podmínek úhrady LP_OBCHODNÍ…" at bounding box center [303, 520] width 485 height 11
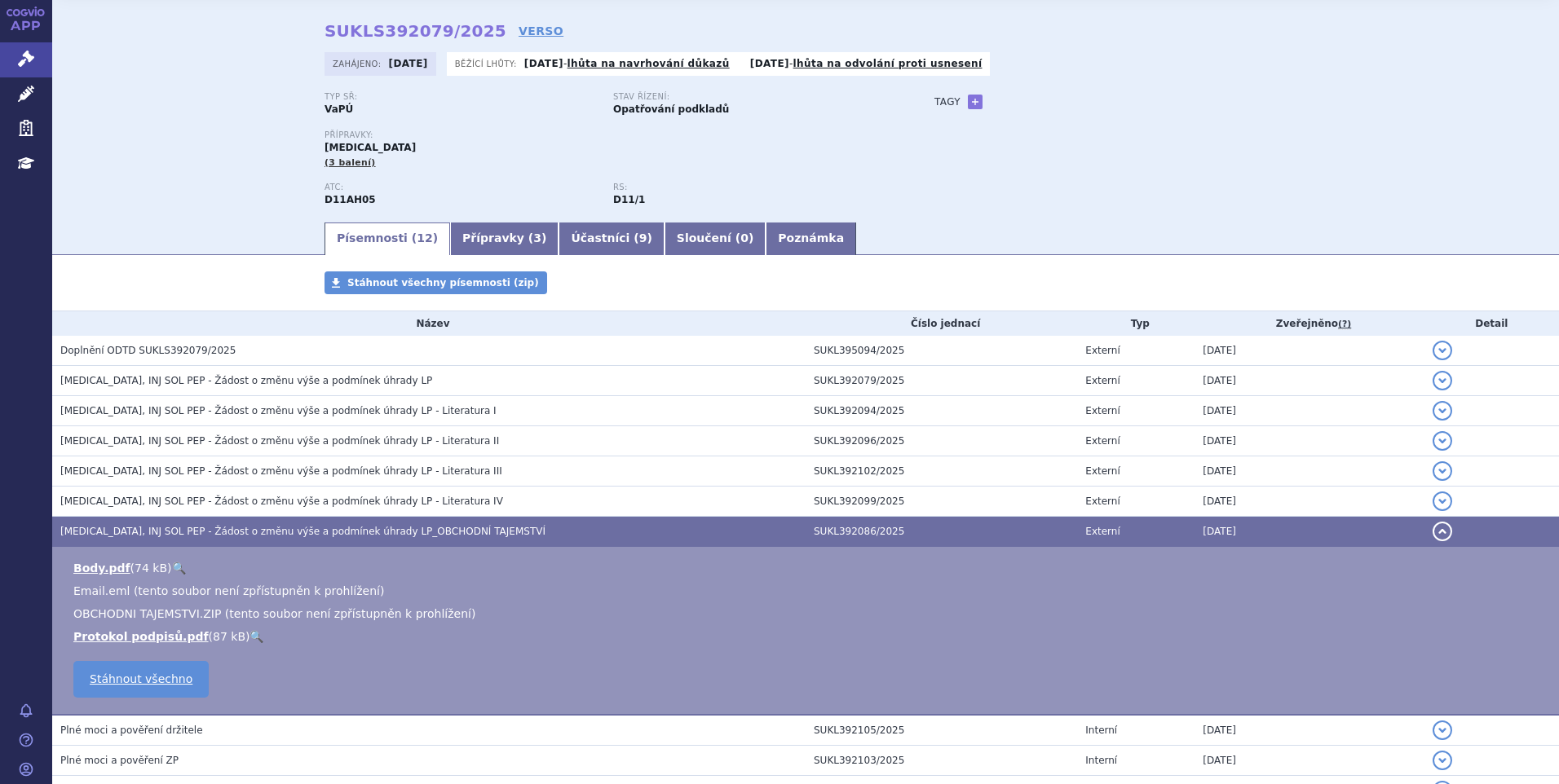
scroll to position [0, 0]
